Goal: Check status: Check status

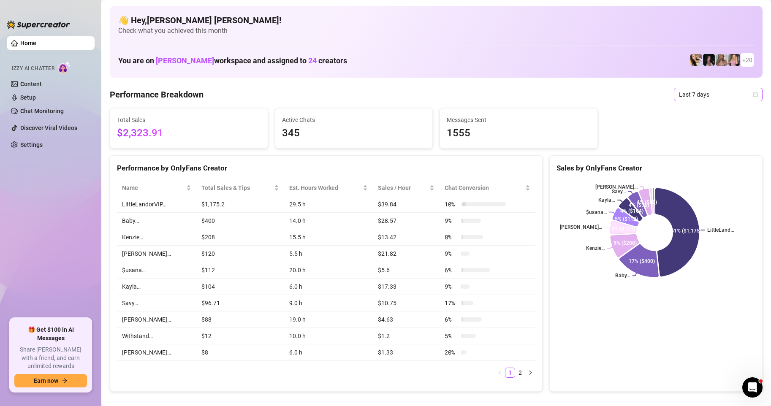
click at [752, 95] on div "Last 7 days" at bounding box center [718, 95] width 89 height 14
click at [702, 163] on div "Custom date" at bounding box center [711, 165] width 75 height 9
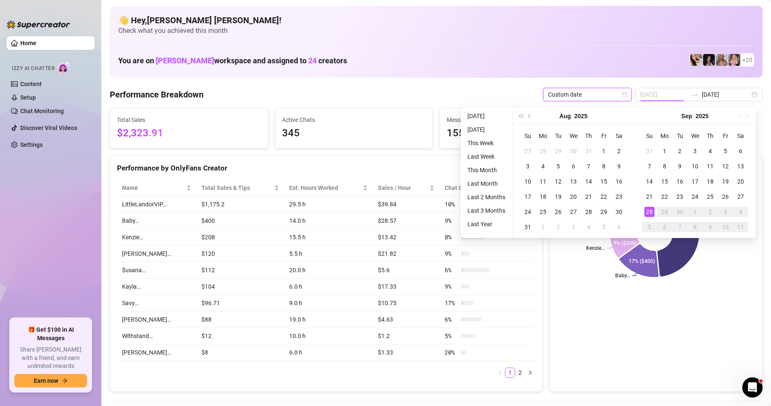
click at [647, 214] on div "28" at bounding box center [650, 212] width 10 height 10
click at [647, 214] on icon at bounding box center [646, 202] width 12 height 26
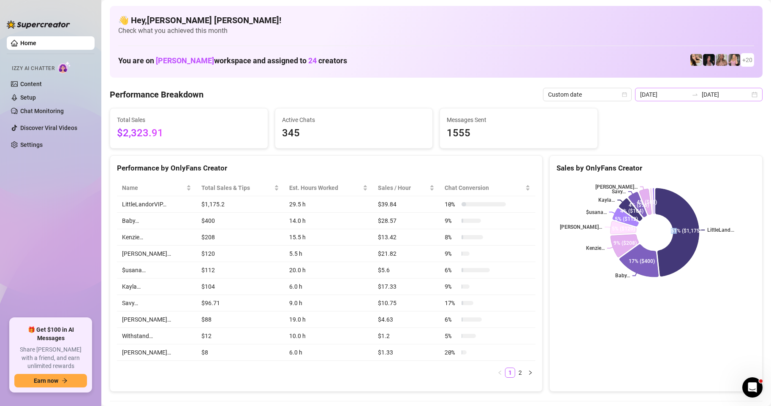
click at [748, 94] on div "[DATE] [DATE]" at bounding box center [699, 95] width 128 height 14
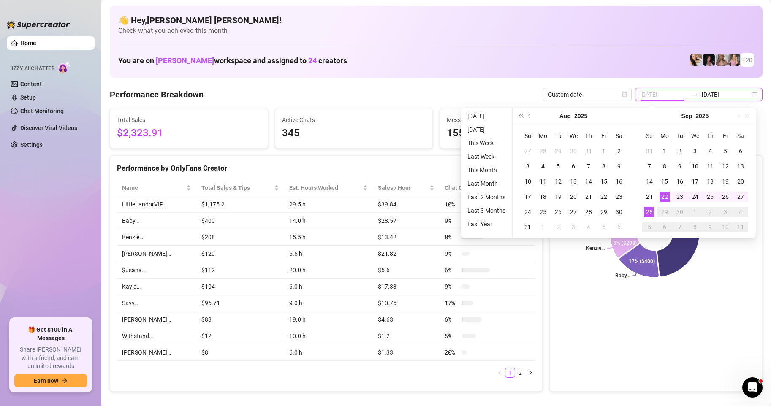
type input "[DATE]"
click at [645, 209] on div "28" at bounding box center [650, 212] width 10 height 10
click at [645, 210] on div "28" at bounding box center [650, 212] width 10 height 10
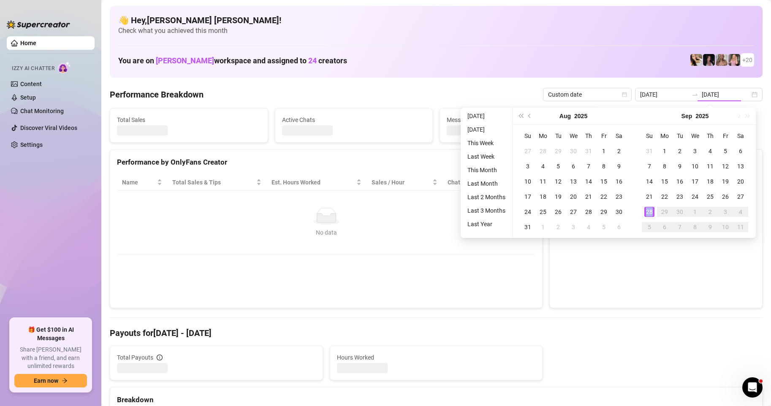
type input "[DATE]"
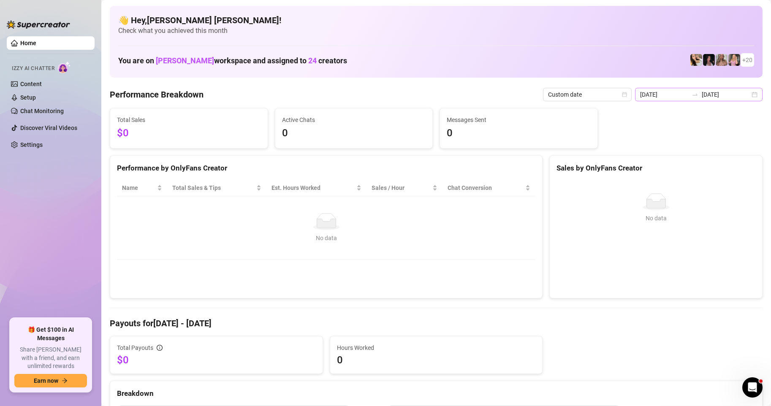
click at [750, 96] on div "[DATE] [DATE]" at bounding box center [699, 95] width 128 height 14
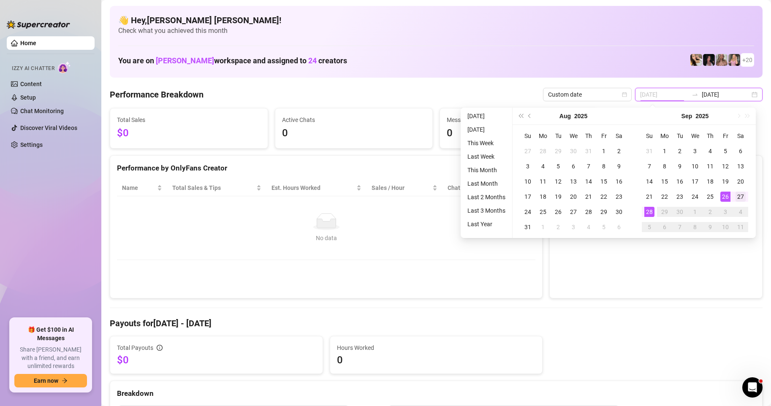
type input "[DATE]"
click at [741, 195] on div "27" at bounding box center [741, 197] width 10 height 10
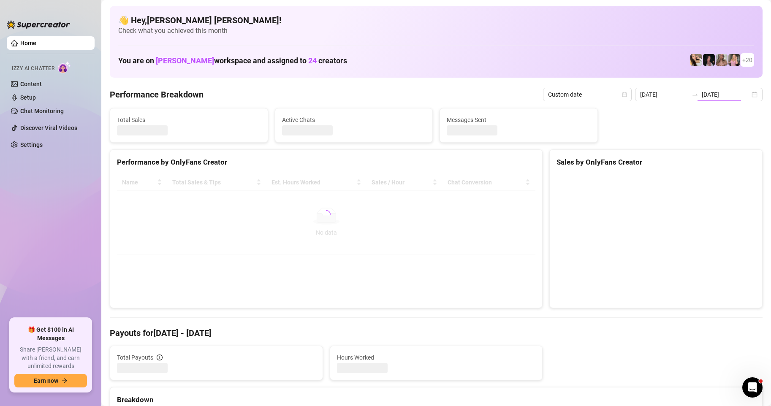
type input "[DATE]"
